Goal: Check status: Check status

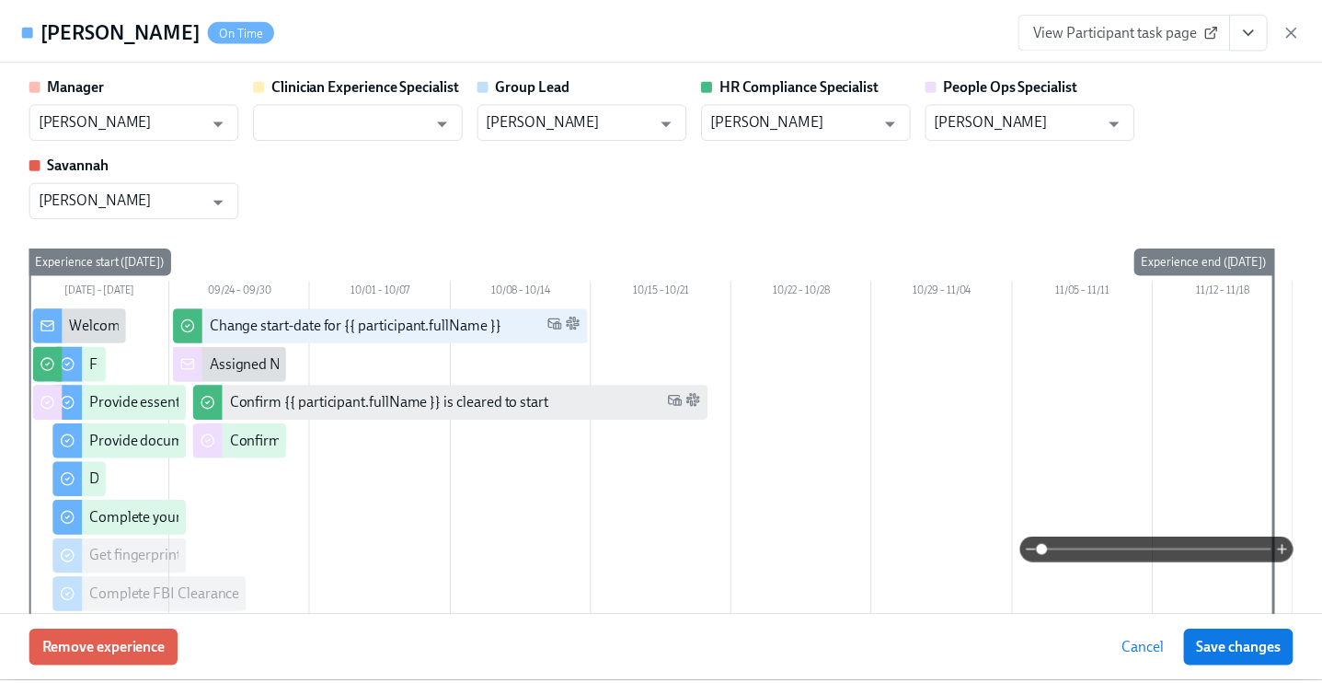
scroll to position [350, 0]
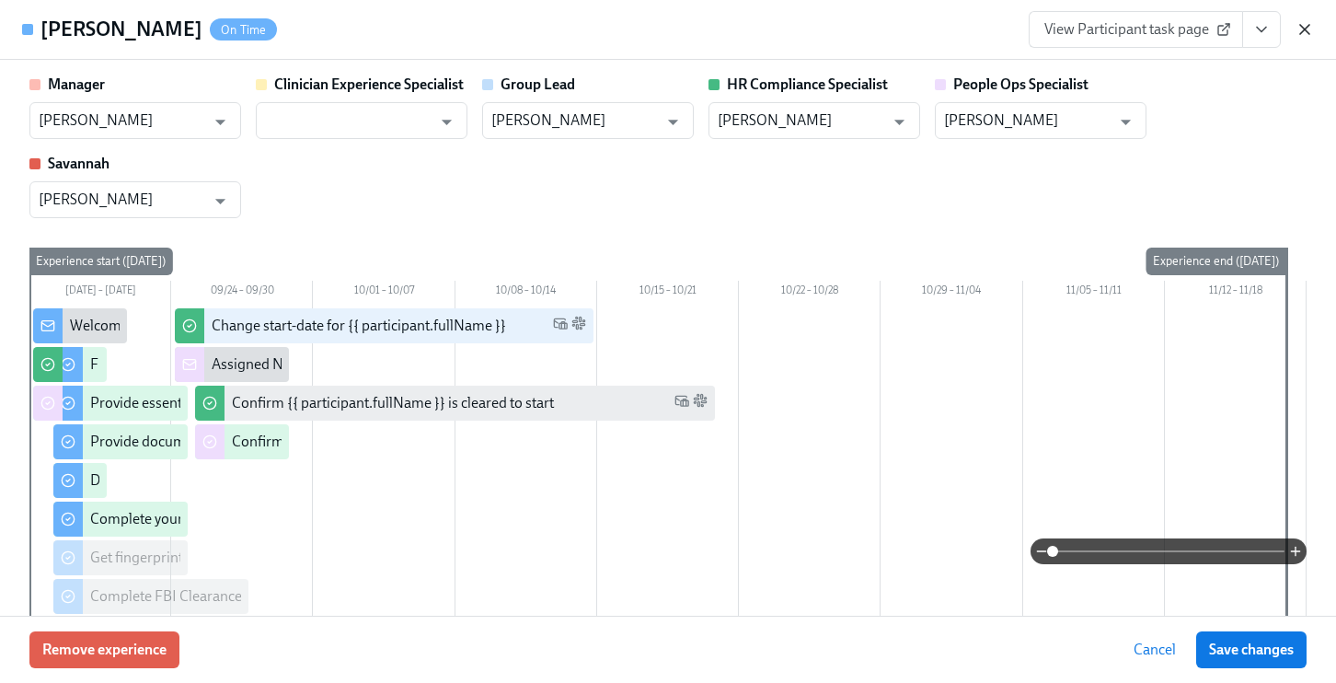
click at [1308, 20] on icon "button" at bounding box center [1304, 29] width 18 height 18
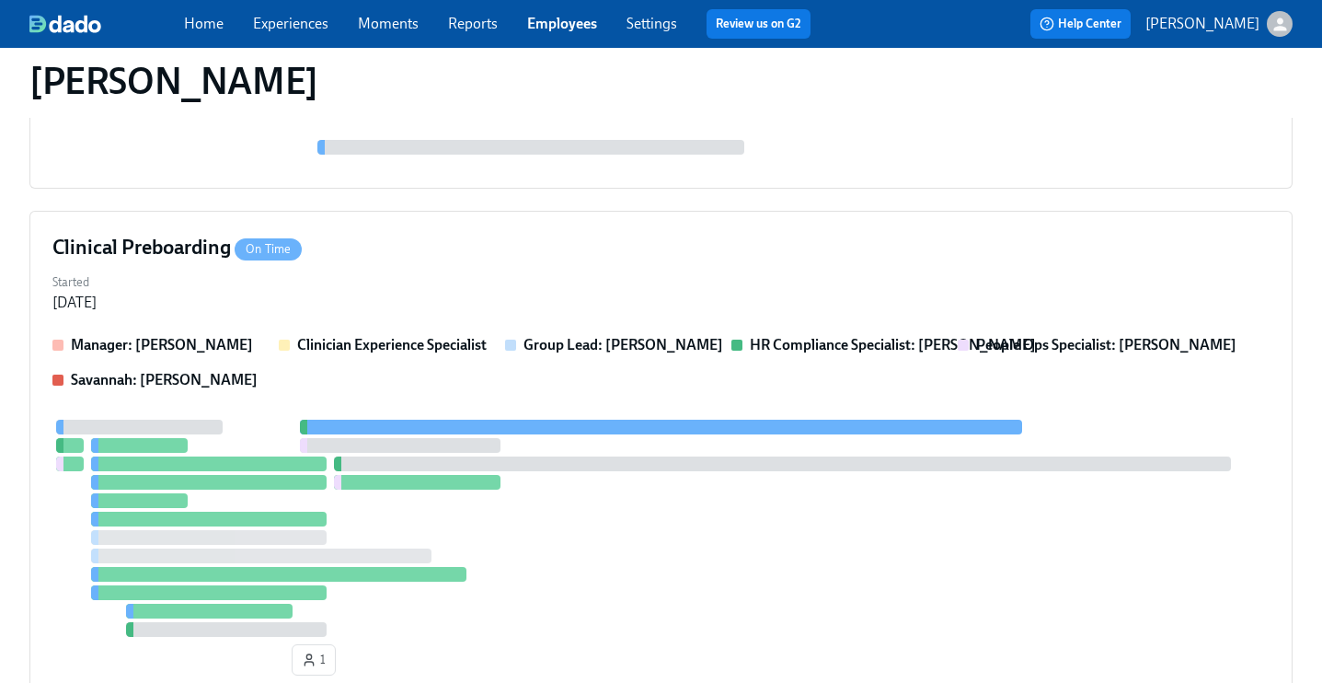
click at [583, 20] on link "Employees" at bounding box center [562, 23] width 70 height 17
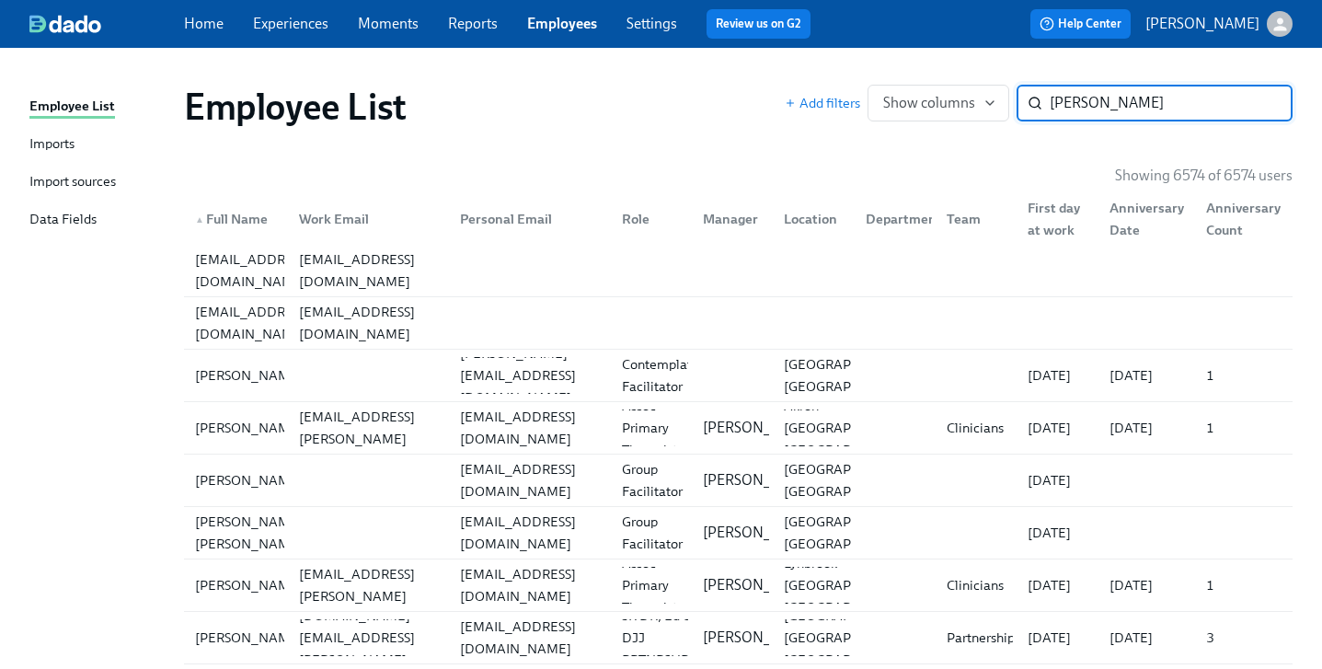
type input "[PERSON_NAME]"
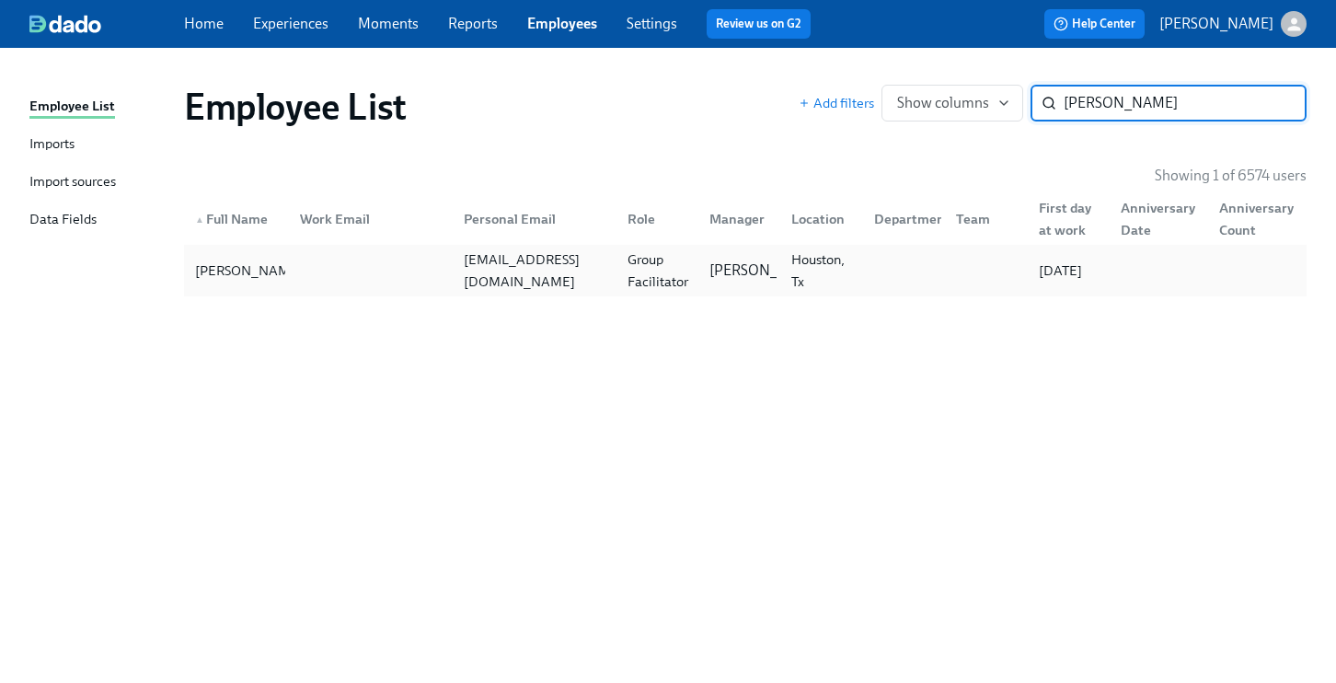
click at [682, 271] on div "Group Facilitator" at bounding box center [657, 270] width 75 height 44
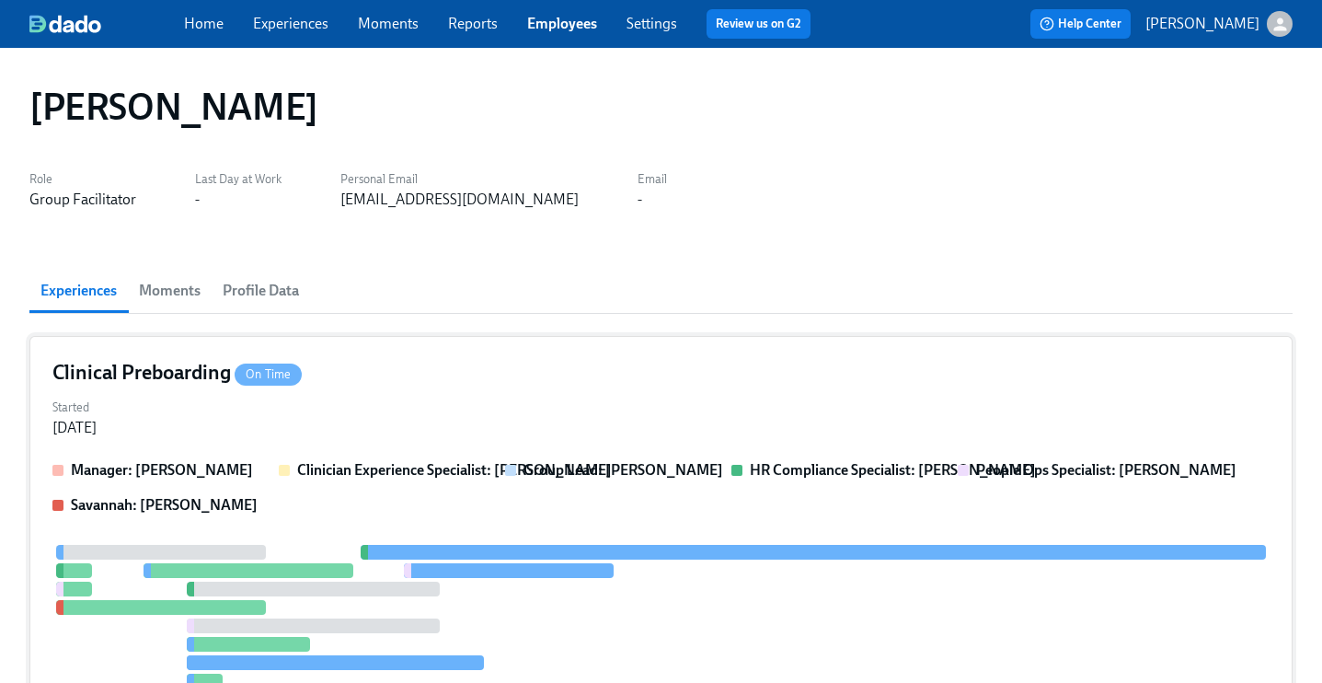
click at [617, 414] on div "Started [DATE]" at bounding box center [660, 416] width 1217 height 44
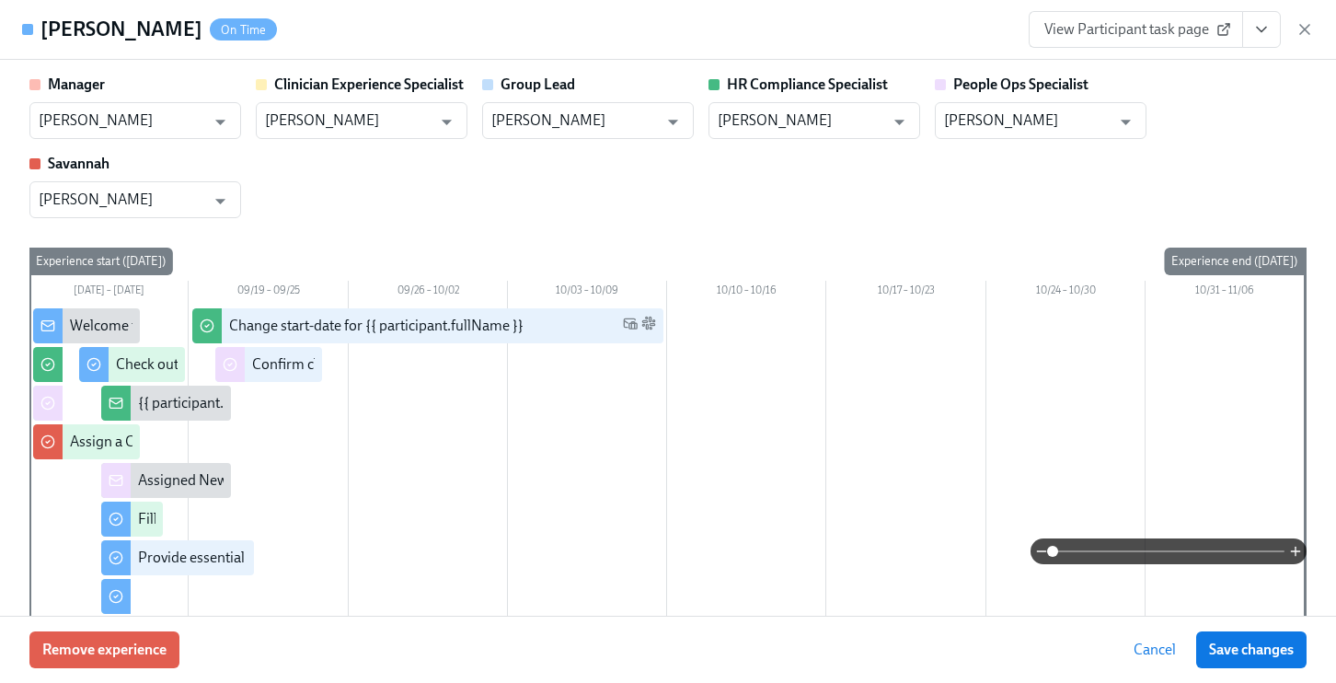
click at [1261, 29] on icon "View task page" at bounding box center [1261, 29] width 18 height 18
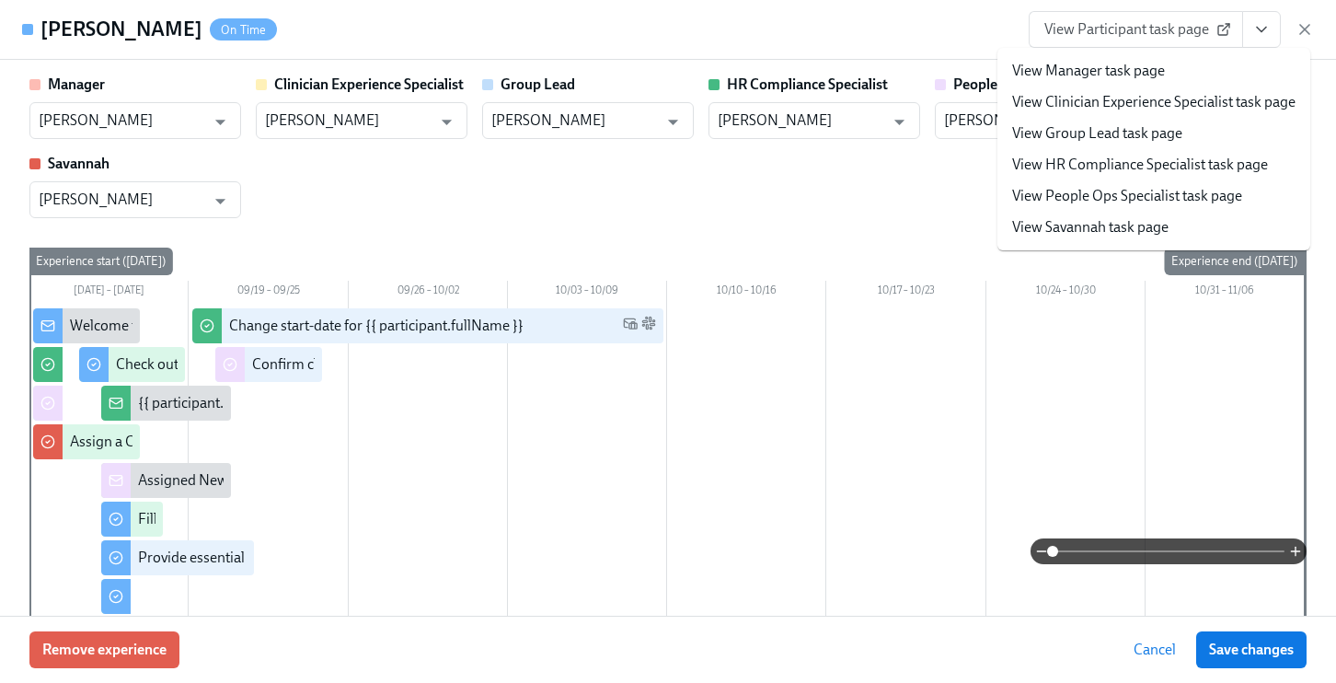
click at [1121, 198] on link "View People Ops Specialist task page" at bounding box center [1127, 196] width 230 height 20
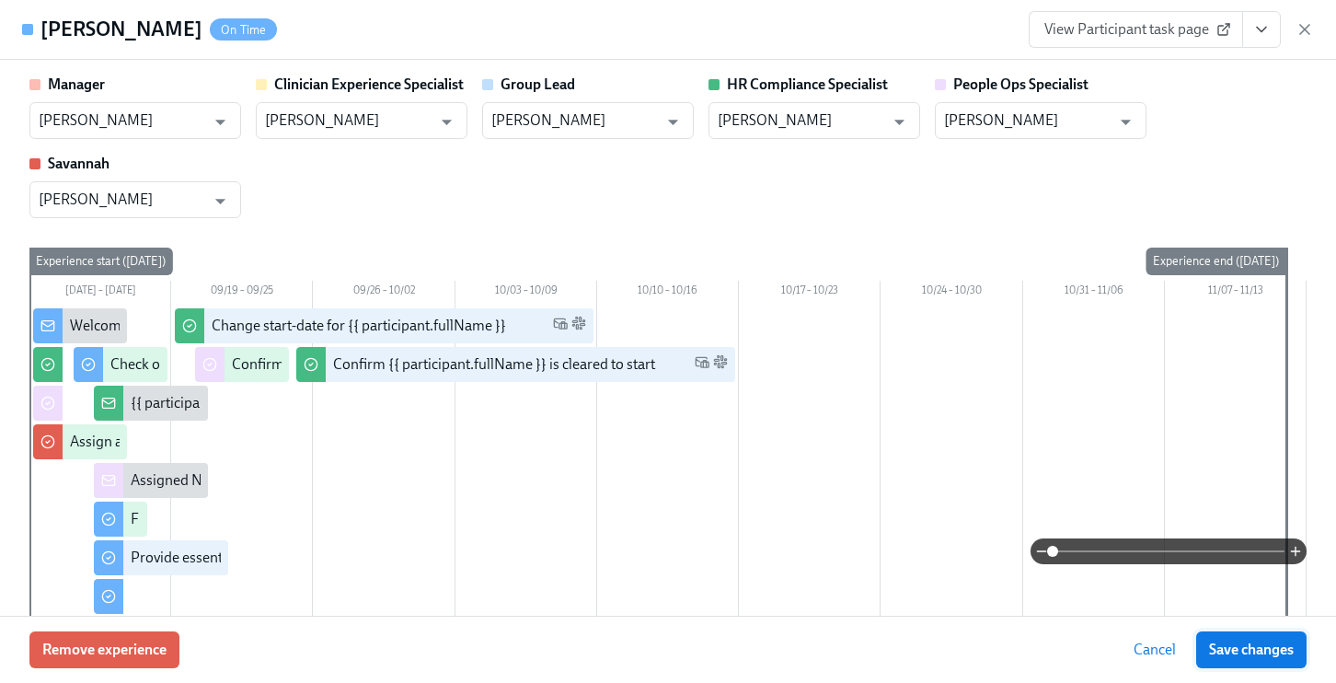
click at [1223, 640] on span "Save changes" at bounding box center [1251, 649] width 85 height 18
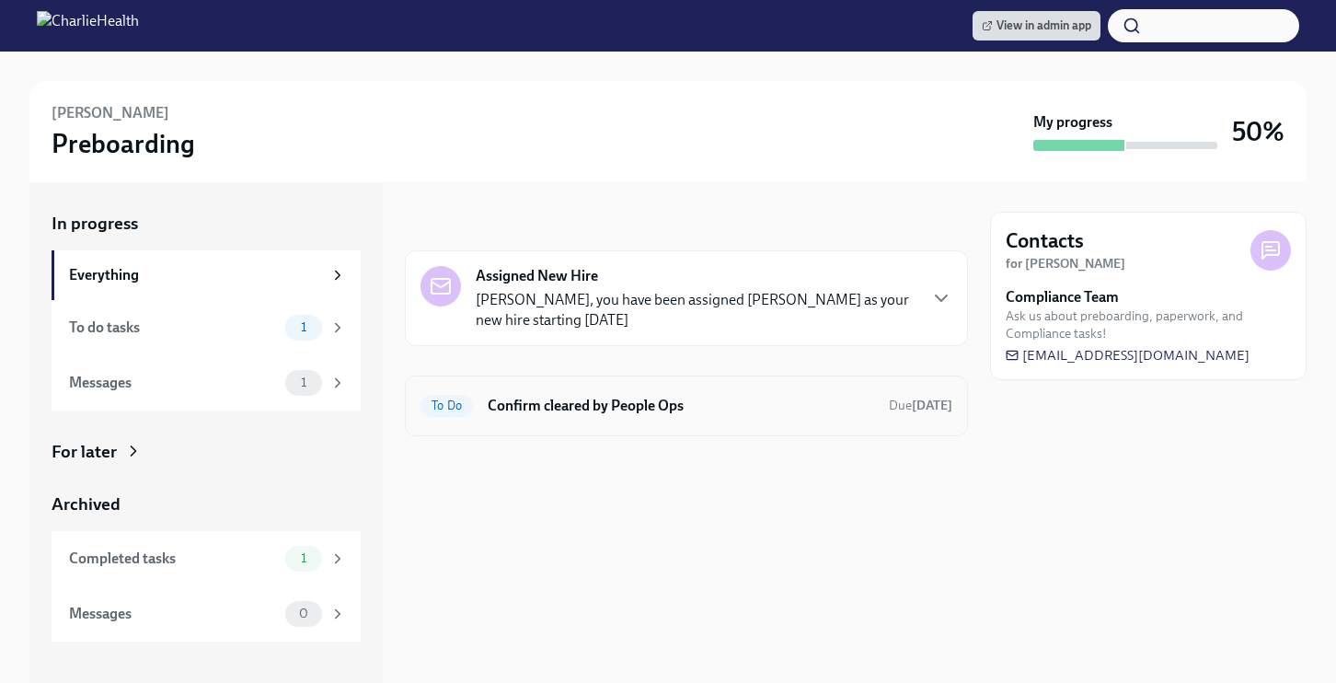
click at [626, 413] on h6 "Confirm cleared by People Ops" at bounding box center [681, 406] width 386 height 20
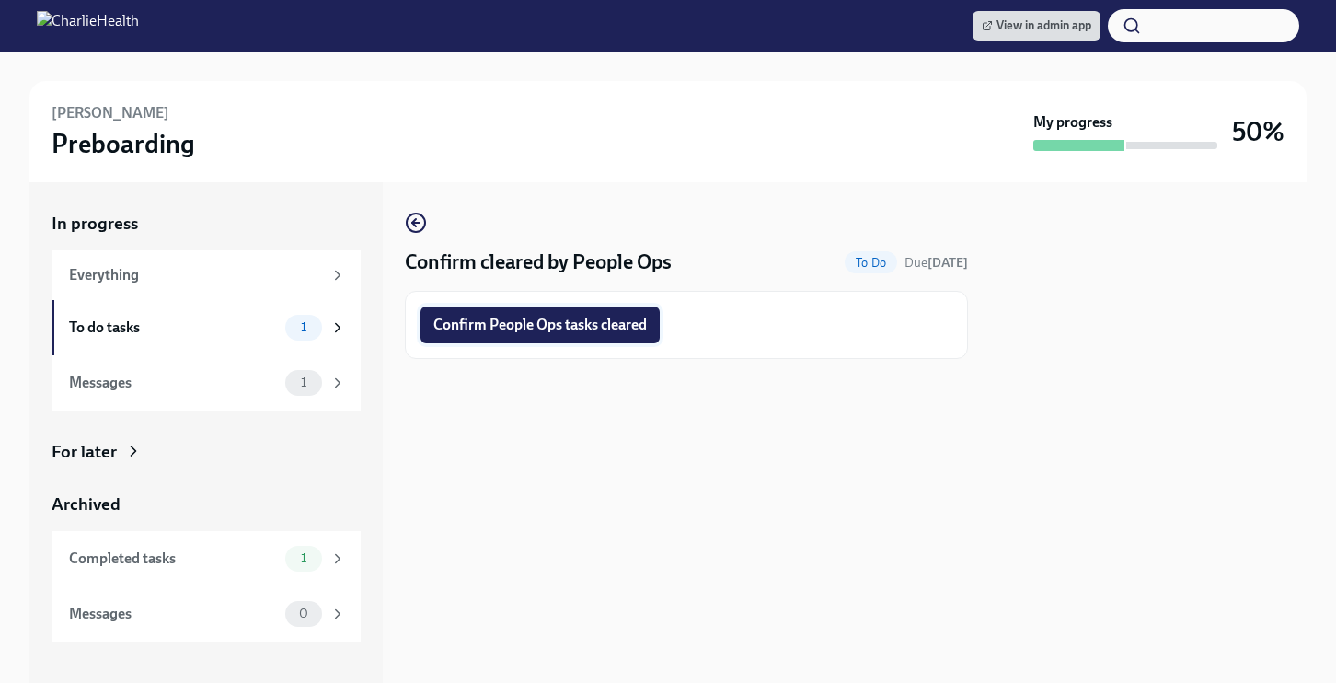
click at [567, 338] on button "Confirm People Ops tasks cleared" at bounding box center [539, 324] width 239 height 37
